Goal: Task Accomplishment & Management: Manage account settings

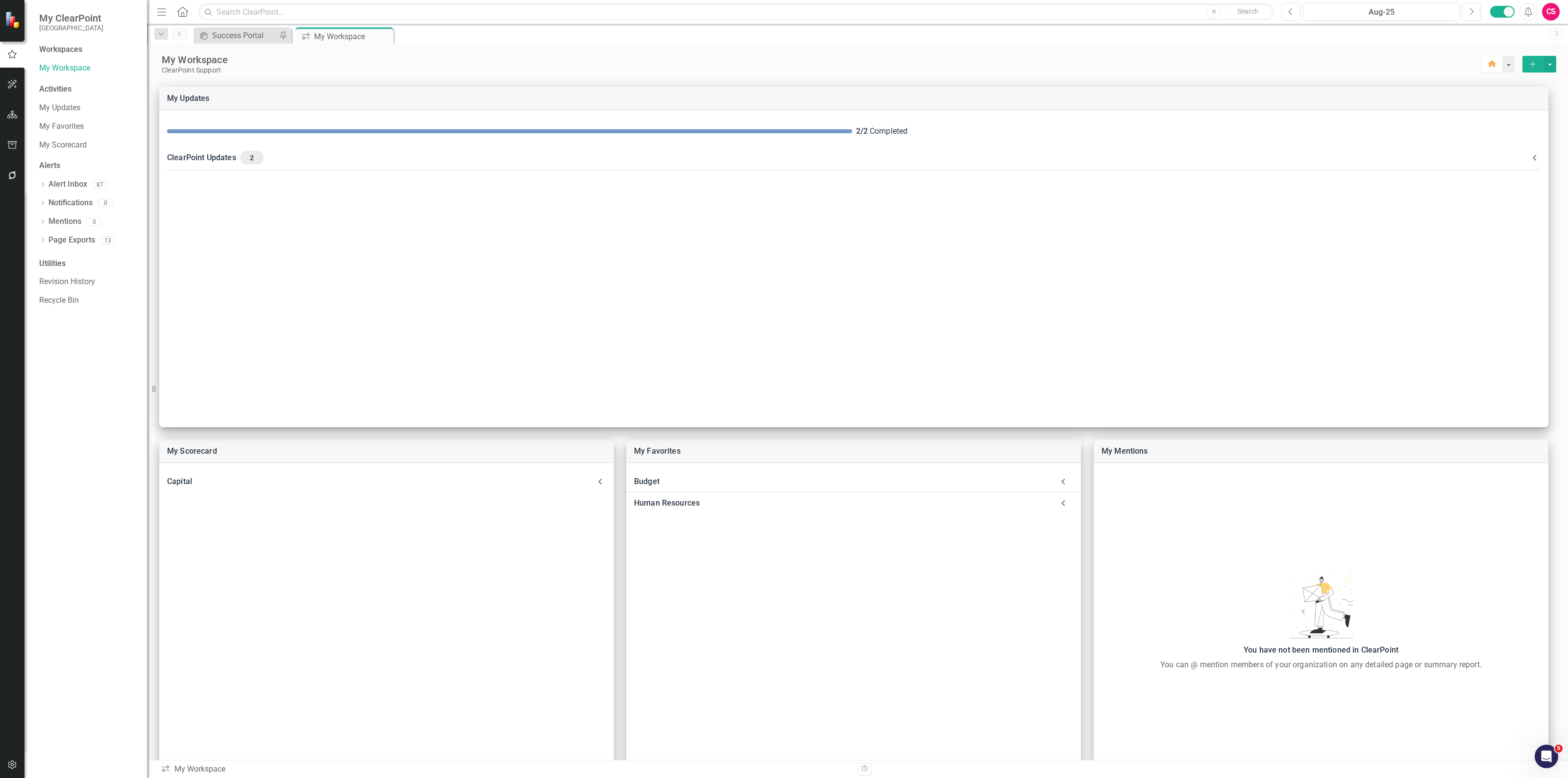
click at [108, 363] on div "Workspaces My Workspace Activities My Updates My Favorites My Scorecard Alerts …" at bounding box center [85, 411] width 123 height 734
click at [14, 169] on button "button" at bounding box center [12, 176] width 22 height 21
click at [80, 72] on link "Reporting Workflows" at bounding box center [88, 71] width 98 height 11
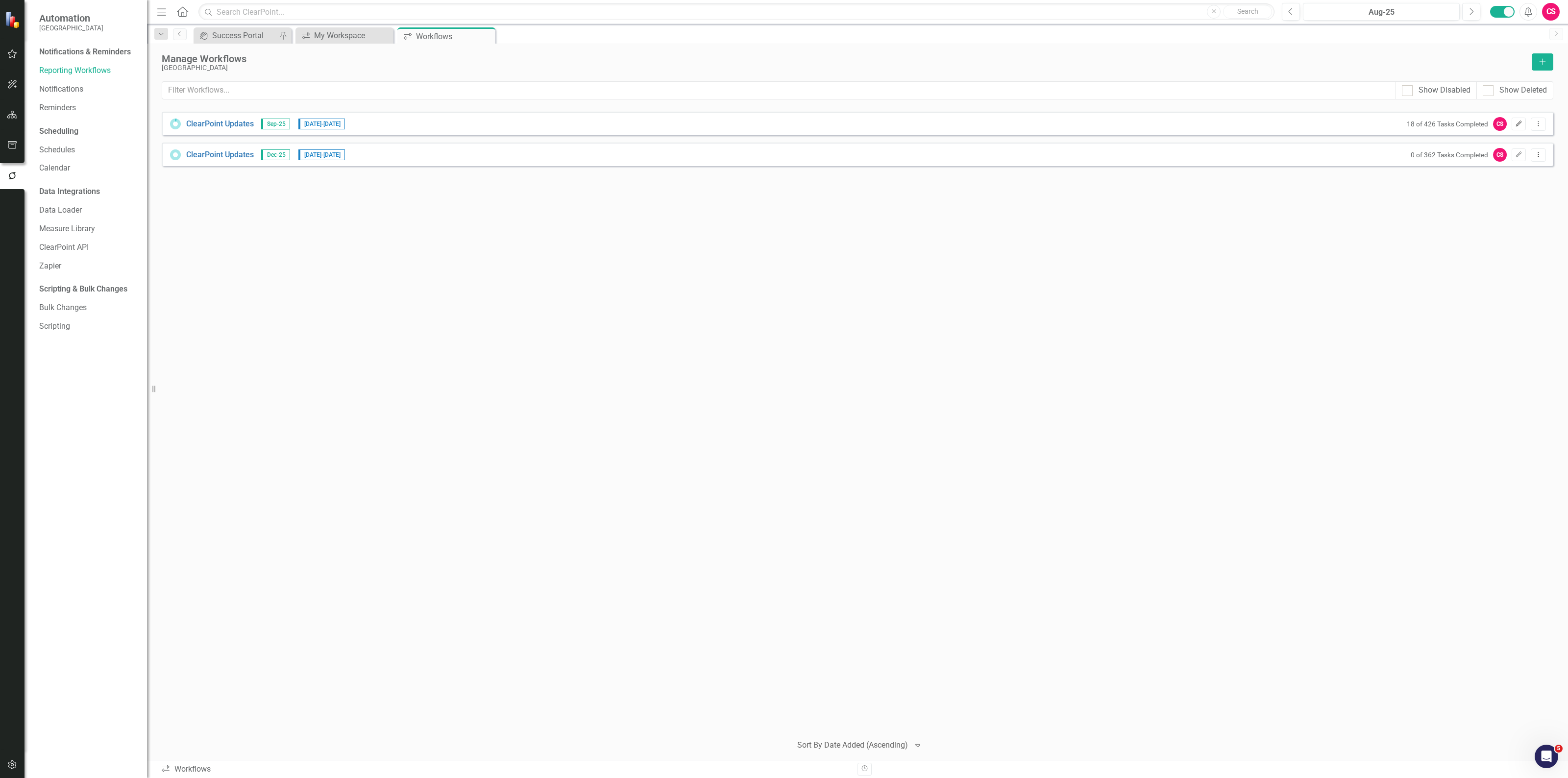
click at [1516, 119] on button "Edit" at bounding box center [1519, 124] width 14 height 12
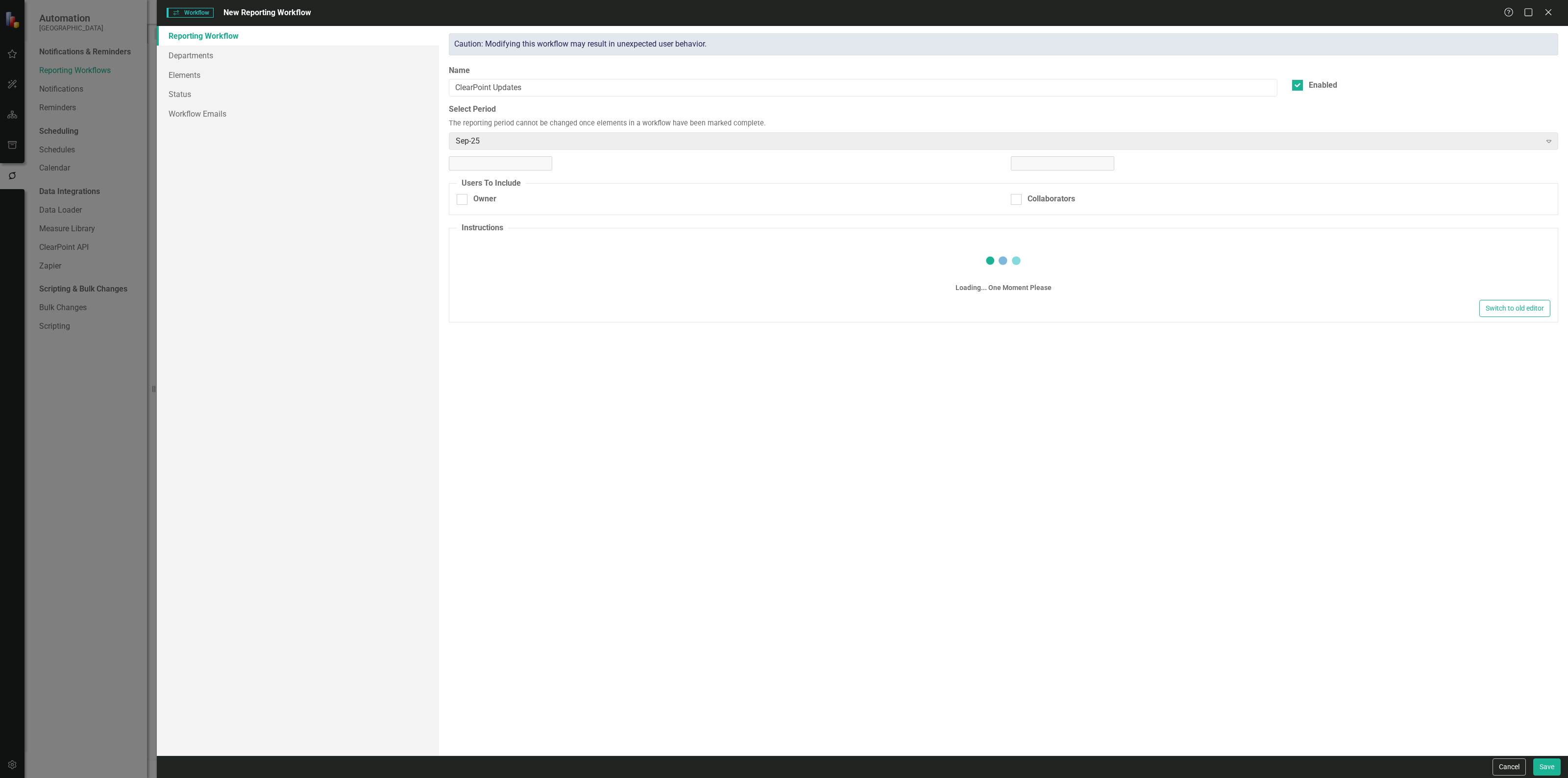
checkbox input "true"
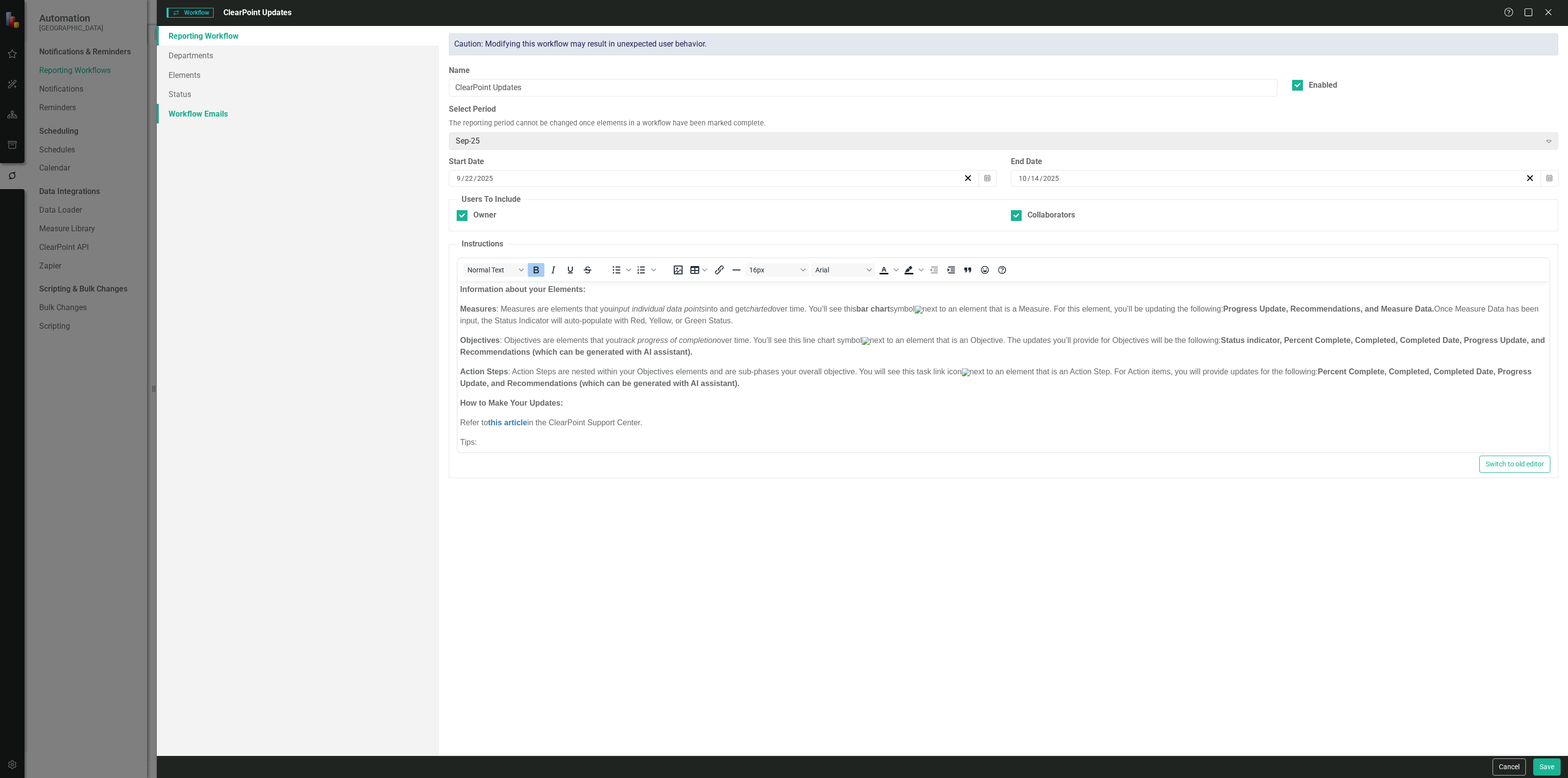
click at [220, 114] on link "Workflow Emails" at bounding box center [298, 113] width 282 height 19
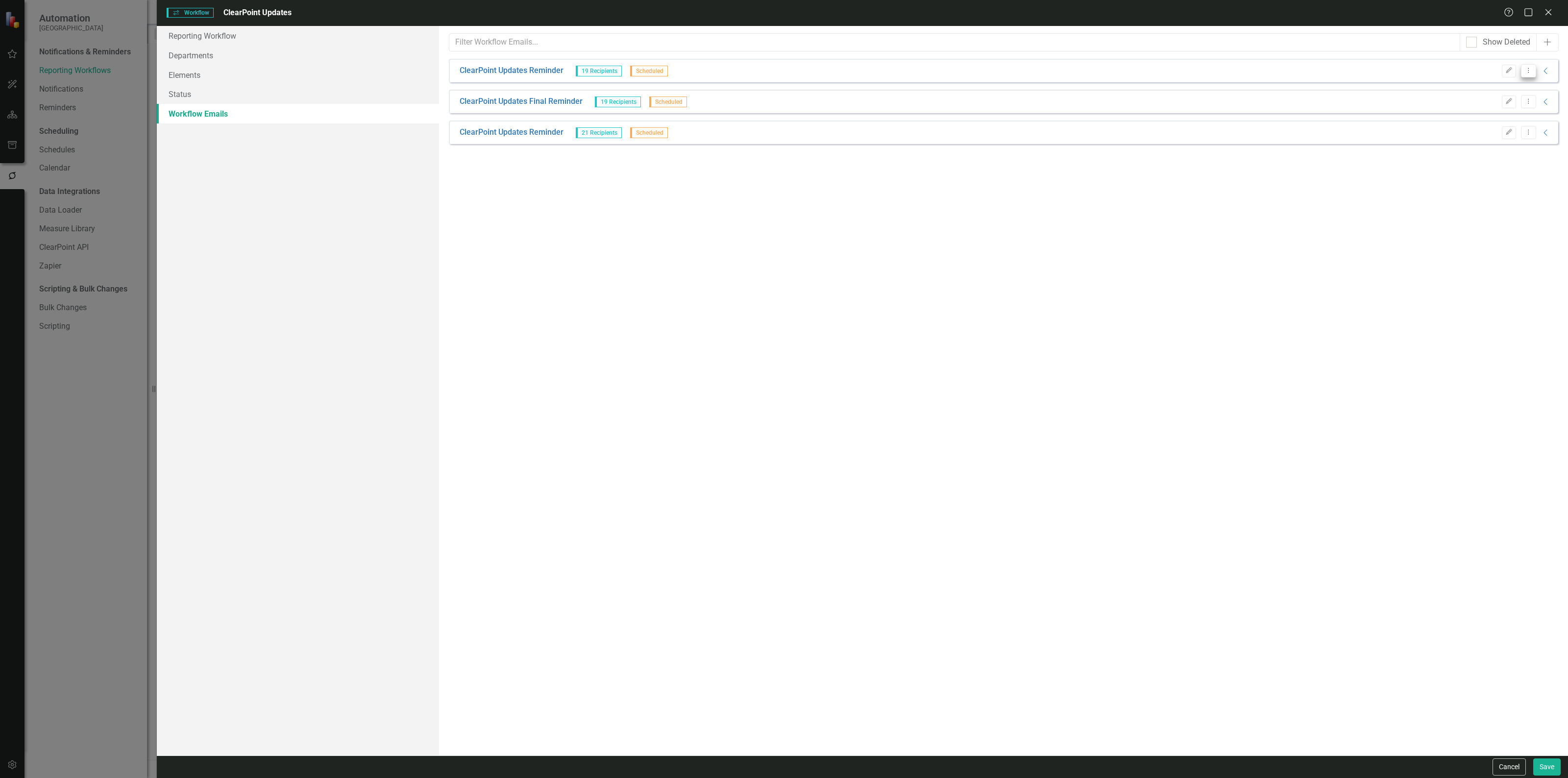
click at [1524, 67] on icon "Dropdown Menu" at bounding box center [1528, 70] width 8 height 6
click at [1465, 142] on link "Trash Delete Workflow Email" at bounding box center [1480, 141] width 112 height 18
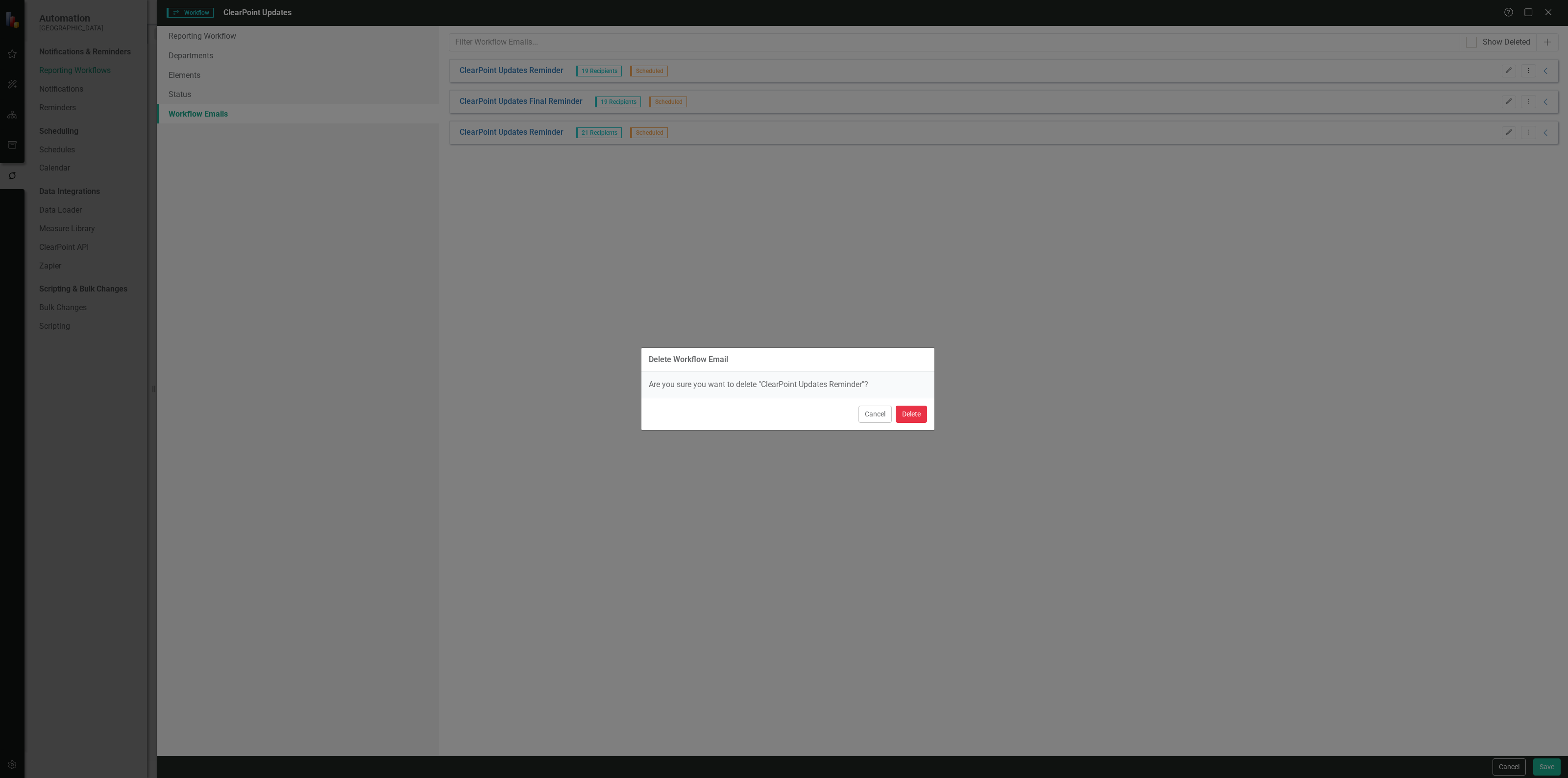
click at [914, 416] on button "Delete" at bounding box center [911, 415] width 31 height 17
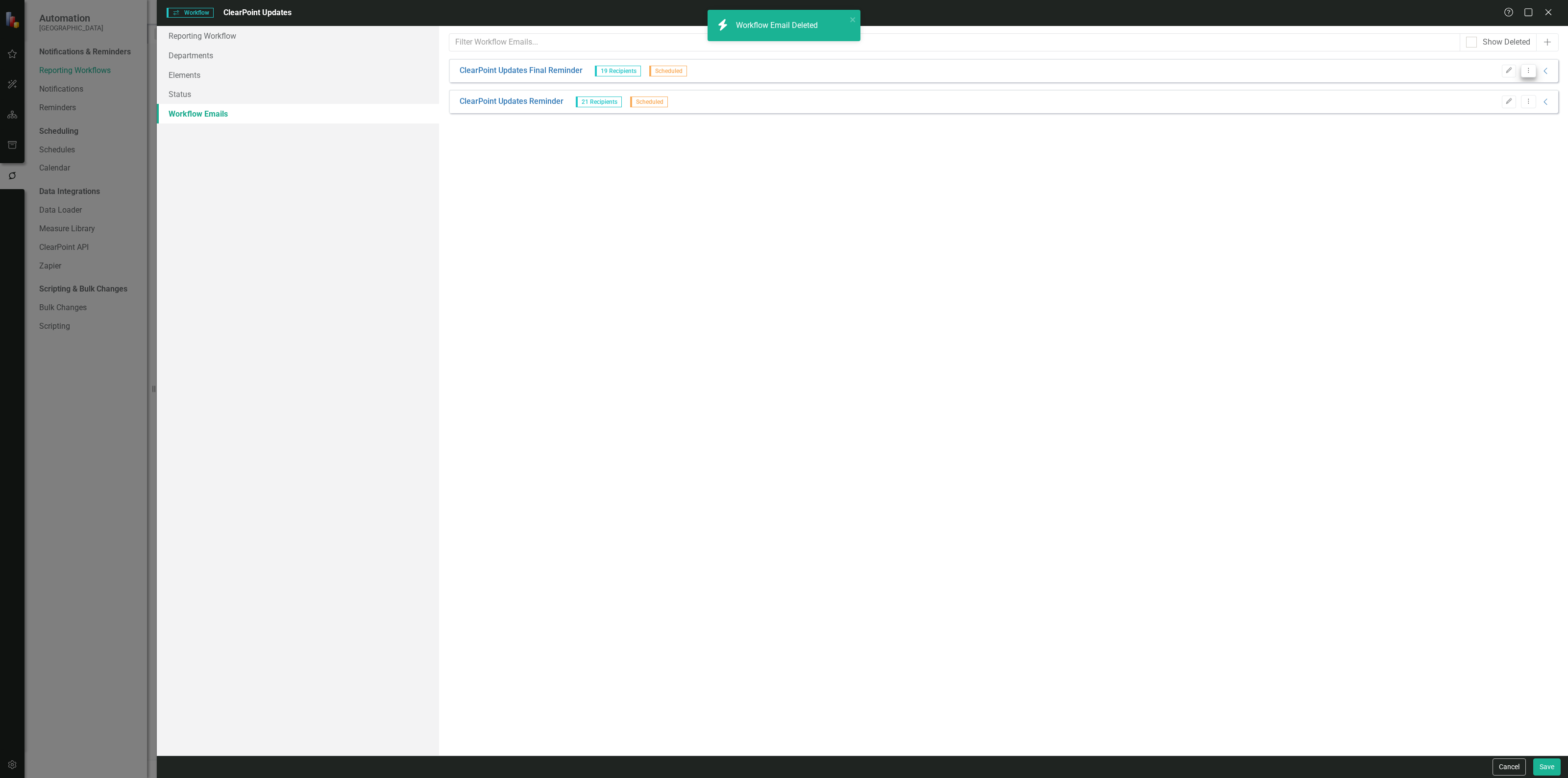
click at [1531, 75] on button "Dropdown Menu" at bounding box center [1529, 70] width 15 height 13
click at [1455, 140] on link "Trash Delete Workflow Email" at bounding box center [1480, 141] width 112 height 18
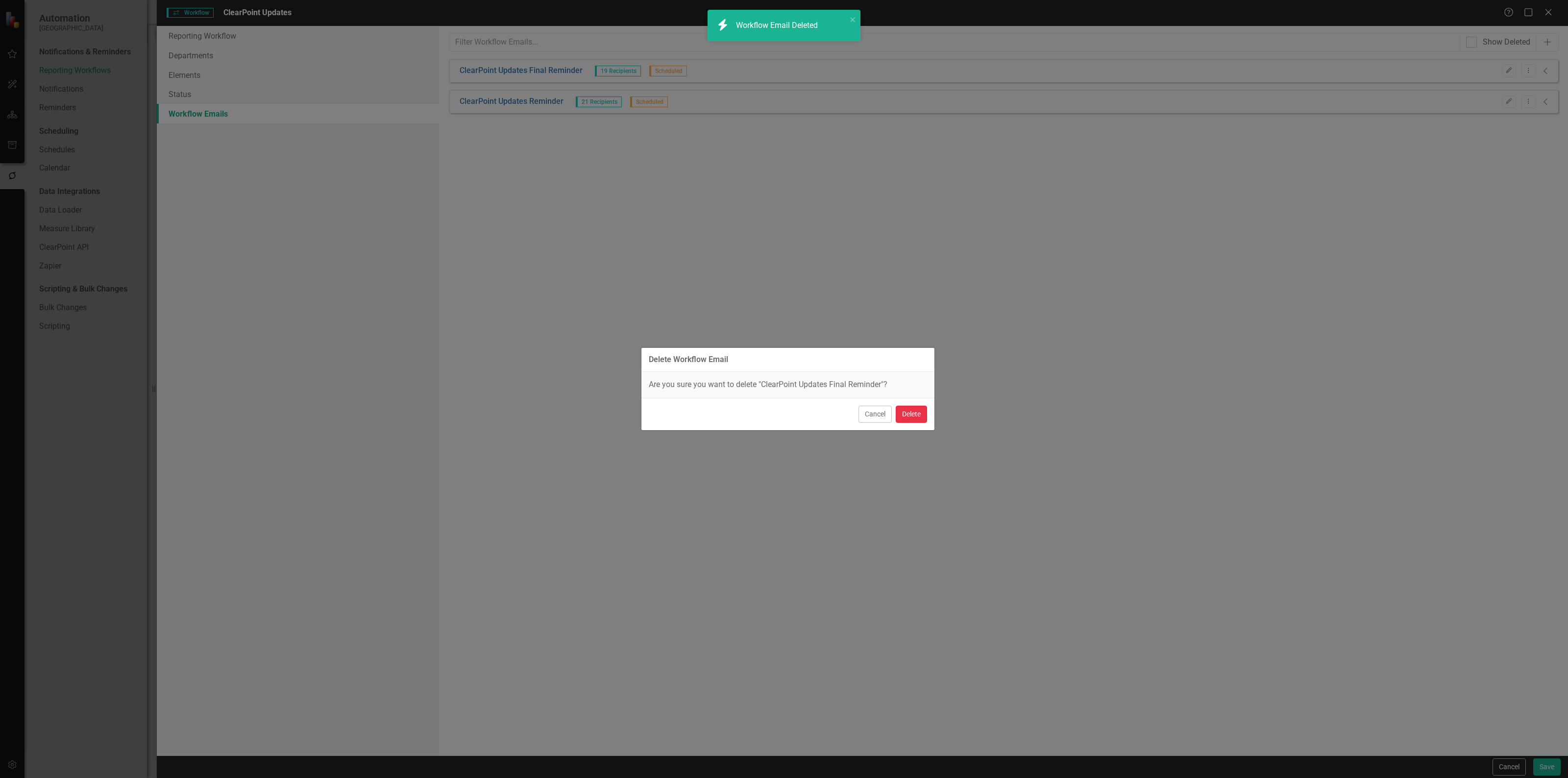
click at [910, 414] on button "Delete" at bounding box center [911, 415] width 31 height 17
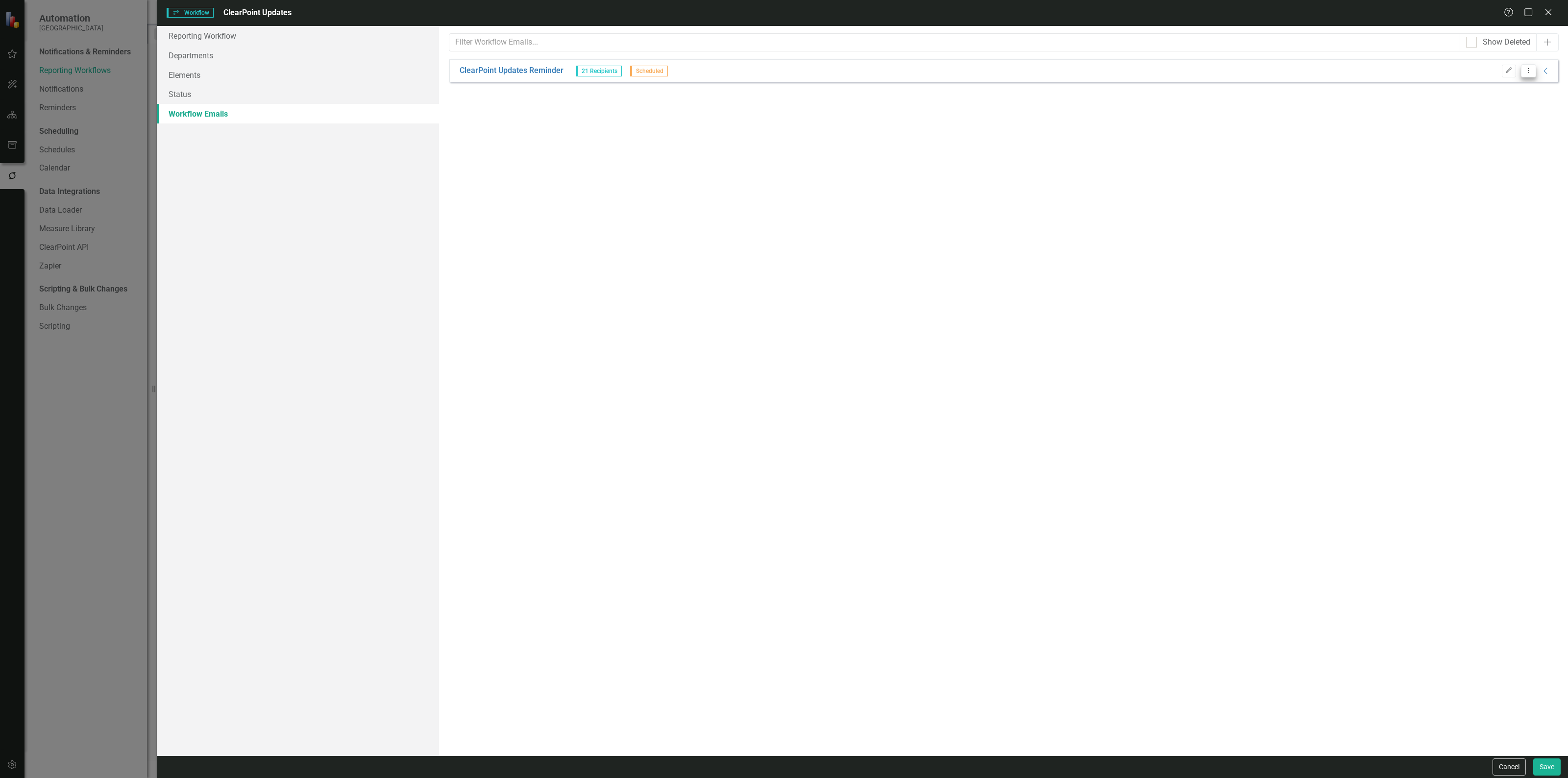
click at [1531, 69] on icon "Dropdown Menu" at bounding box center [1528, 70] width 8 height 6
click at [1441, 144] on link "Trash Delete Workflow Email" at bounding box center [1480, 141] width 112 height 18
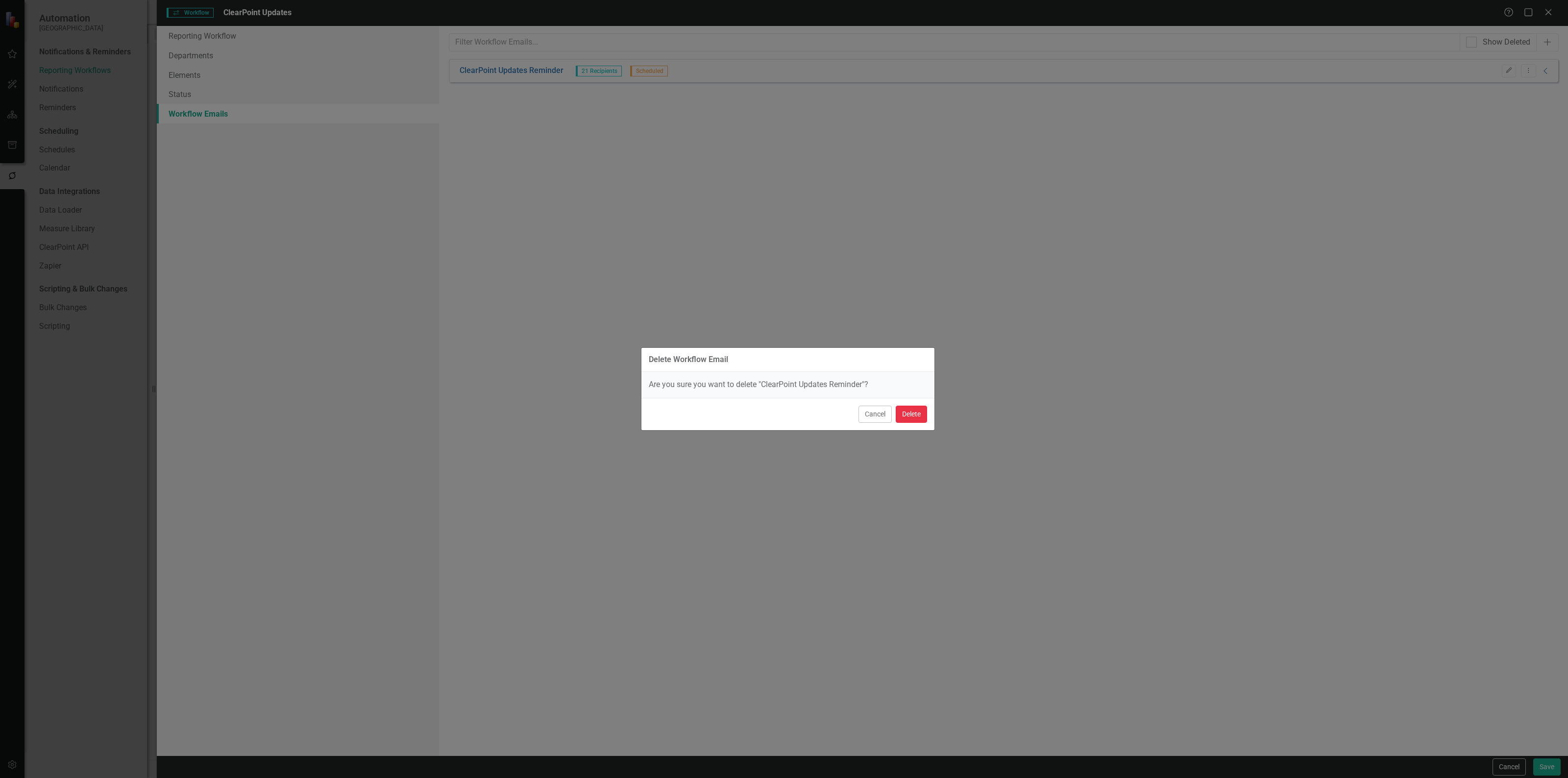
click at [908, 417] on button "Delete" at bounding box center [911, 415] width 31 height 17
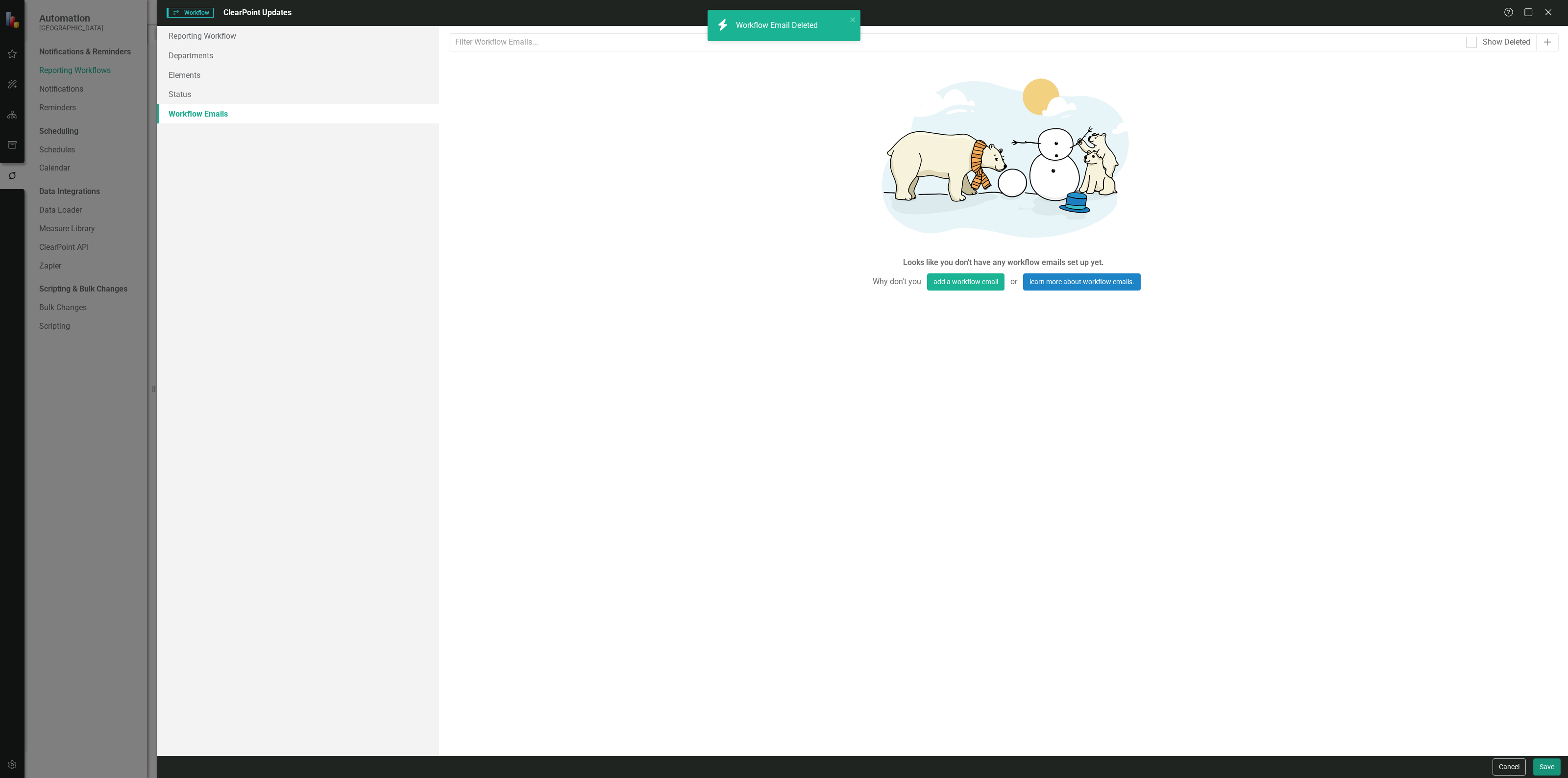
click at [1560, 767] on button "Save" at bounding box center [1547, 767] width 27 height 17
